Goal: Task Accomplishment & Management: Manage account settings

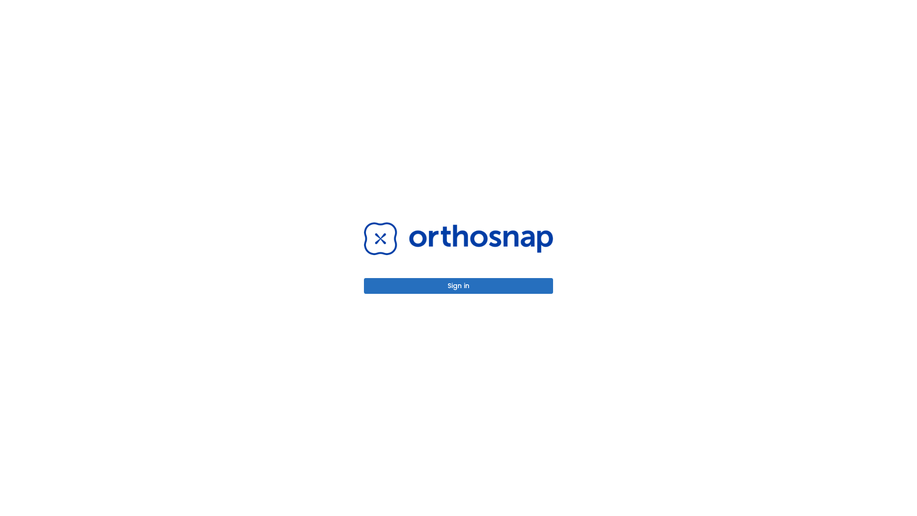
click at [458, 286] on button "Sign in" at bounding box center [458, 286] width 189 height 16
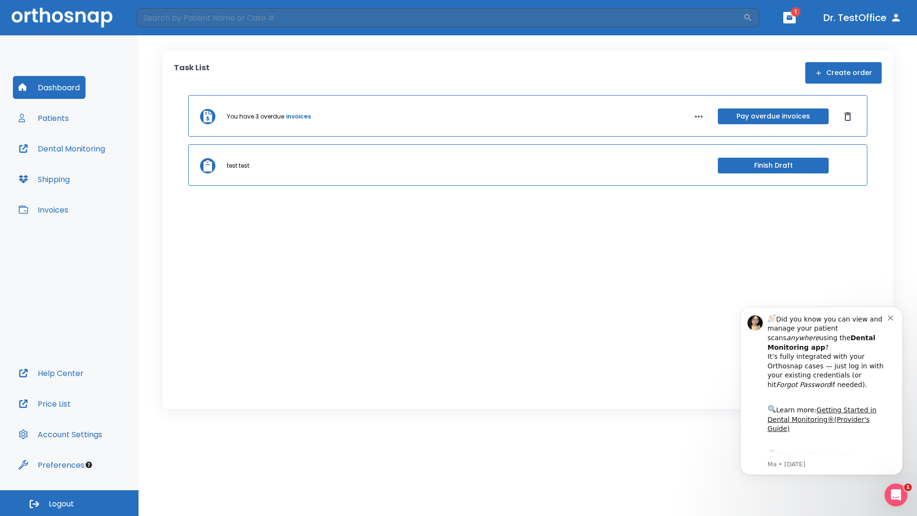
click at [69, 503] on span "Logout" at bounding box center [61, 503] width 25 height 11
